Goal: Browse casually

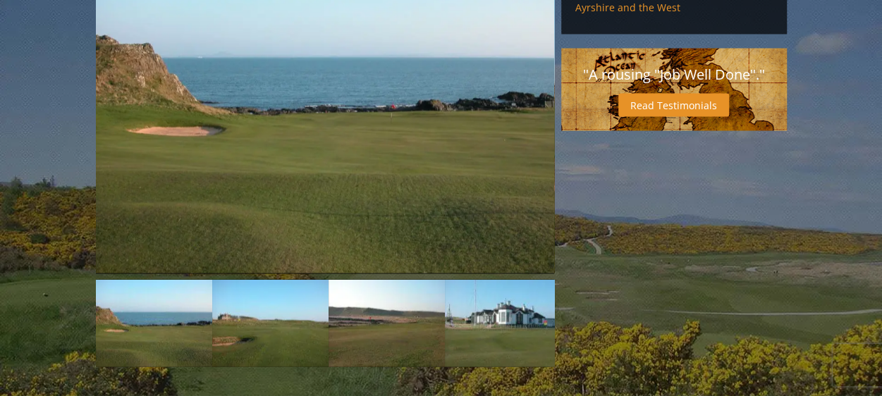
scroll to position [1228, 0]
click at [235, 279] on img at bounding box center [270, 322] width 116 height 87
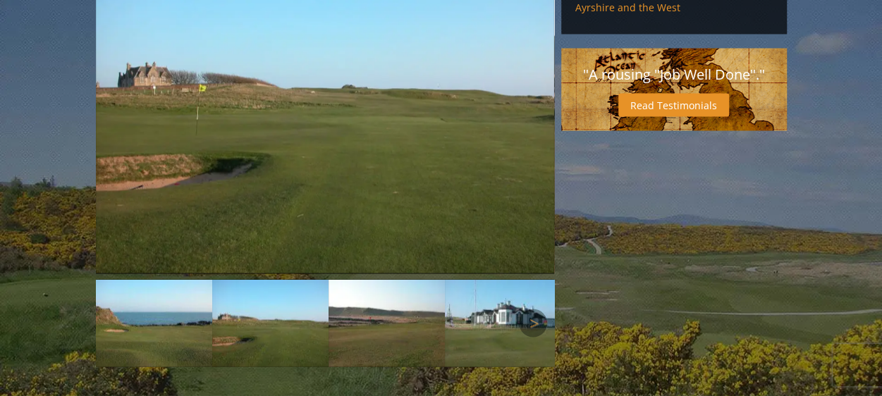
click at [385, 279] on img at bounding box center [386, 322] width 116 height 87
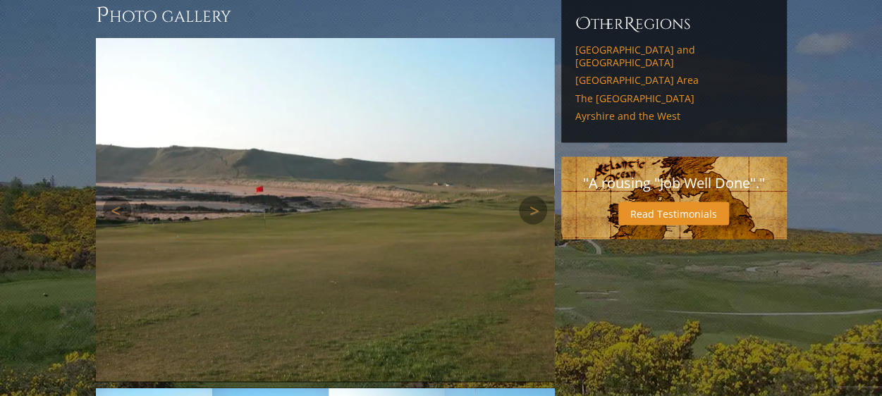
scroll to position [1204, 0]
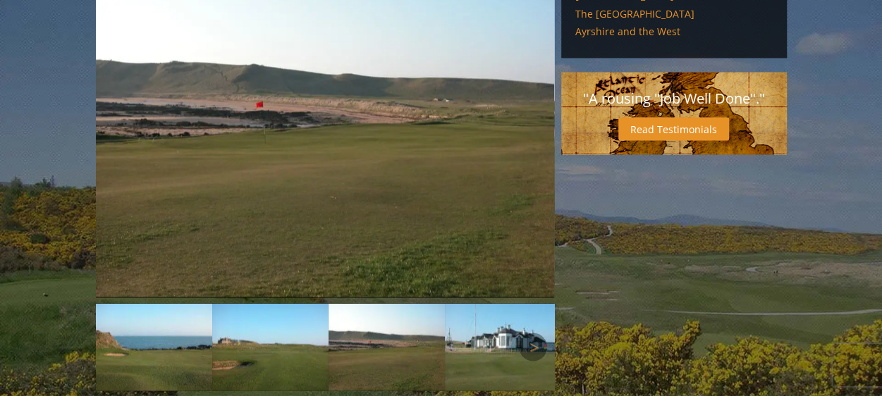
click at [503, 303] on img at bounding box center [503, 346] width 116 height 87
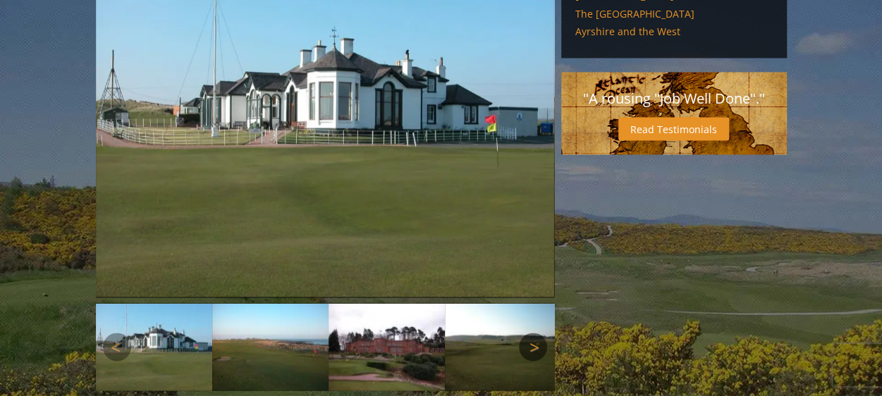
click at [535, 333] on link "Next" at bounding box center [533, 347] width 28 height 28
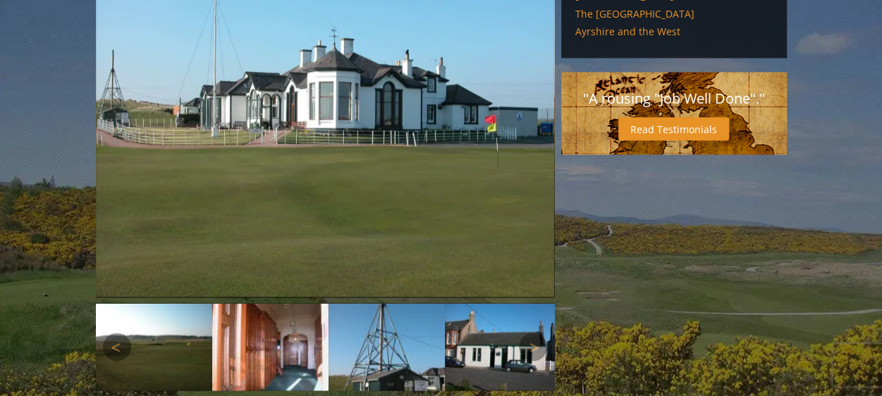
click at [290, 303] on img at bounding box center [270, 346] width 116 height 87
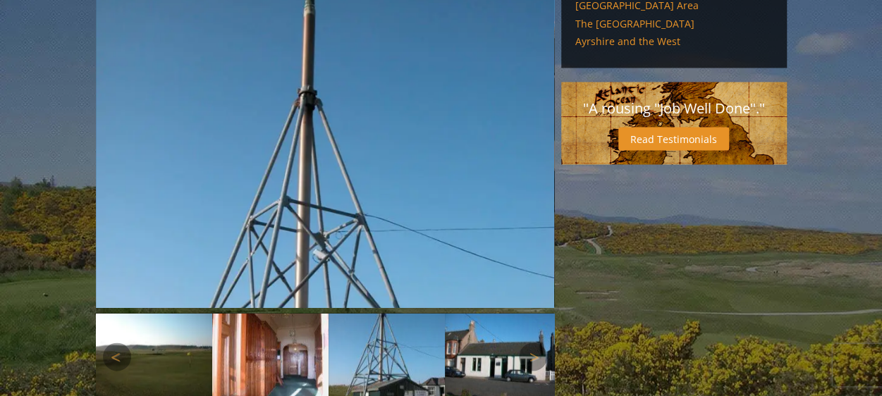
scroll to position [1193, 0]
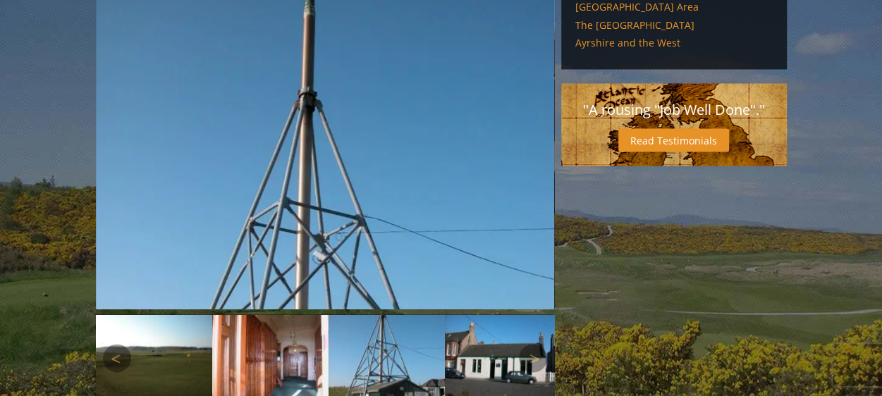
click at [508, 314] on img at bounding box center [503, 357] width 116 height 87
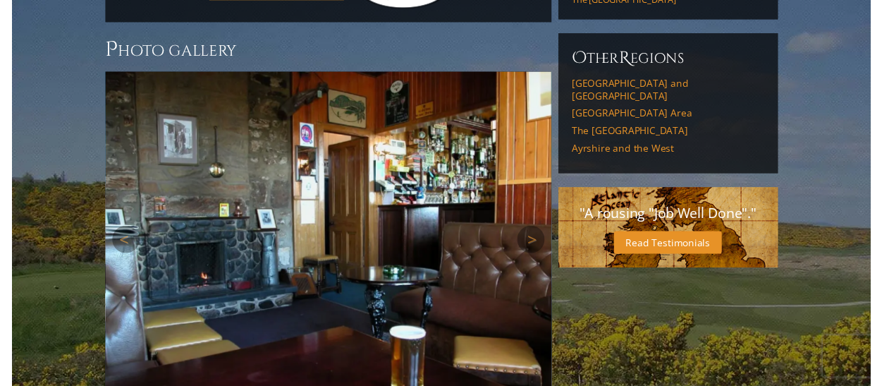
scroll to position [1090, 0]
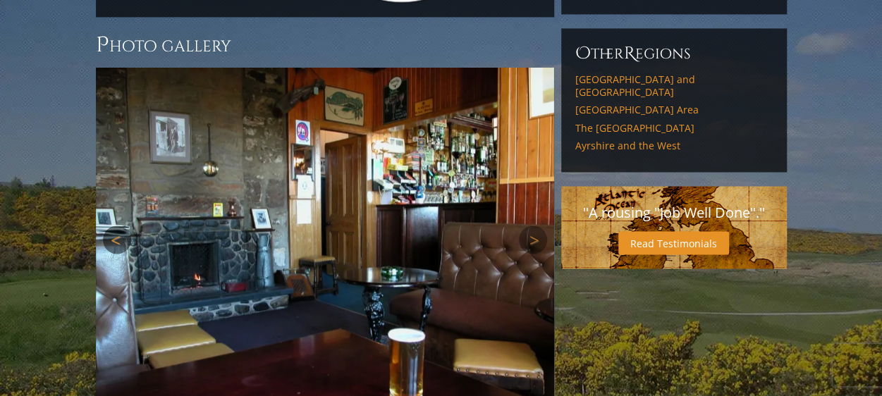
click at [117, 226] on link "Previous" at bounding box center [117, 240] width 28 height 28
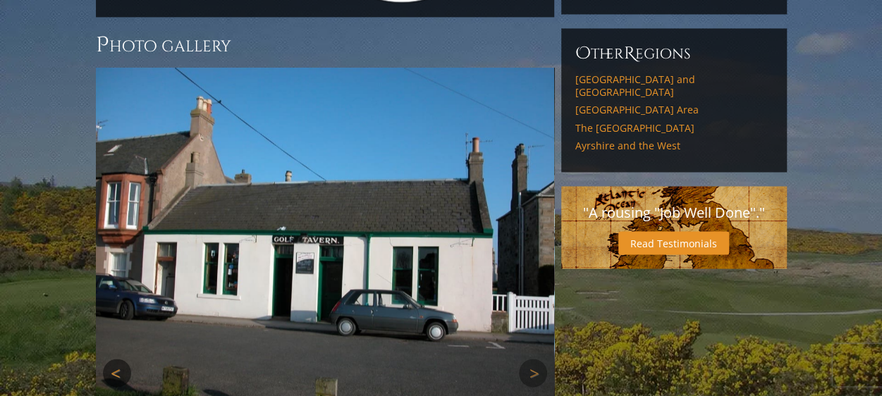
click at [117, 183] on img at bounding box center [325, 240] width 458 height 344
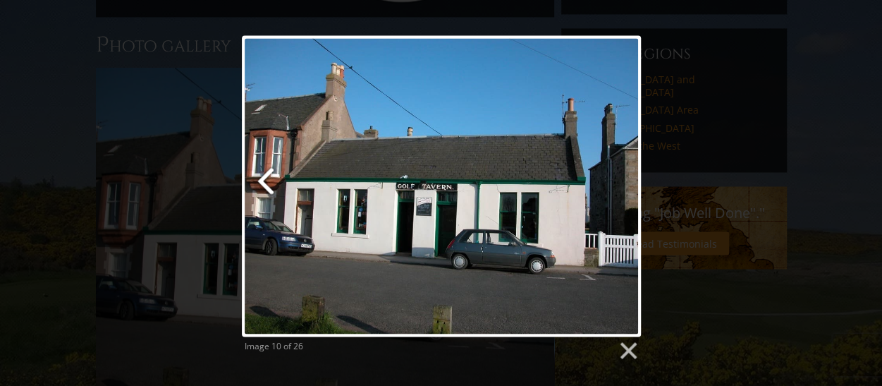
click at [267, 174] on link at bounding box center [309, 185] width 135 height 301
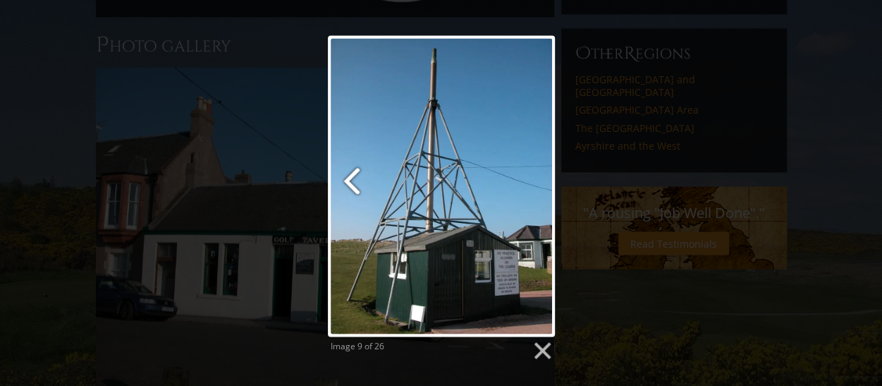
click at [348, 178] on link at bounding box center [366, 185] width 77 height 301
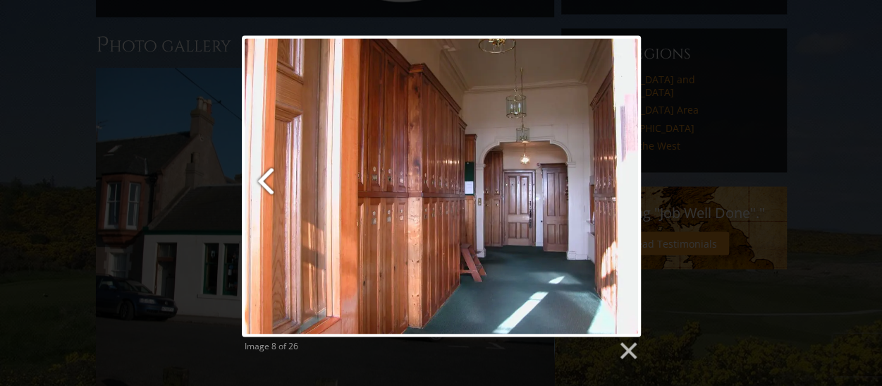
click at [260, 181] on link at bounding box center [309, 185] width 135 height 301
